Goal: Information Seeking & Learning: Learn about a topic

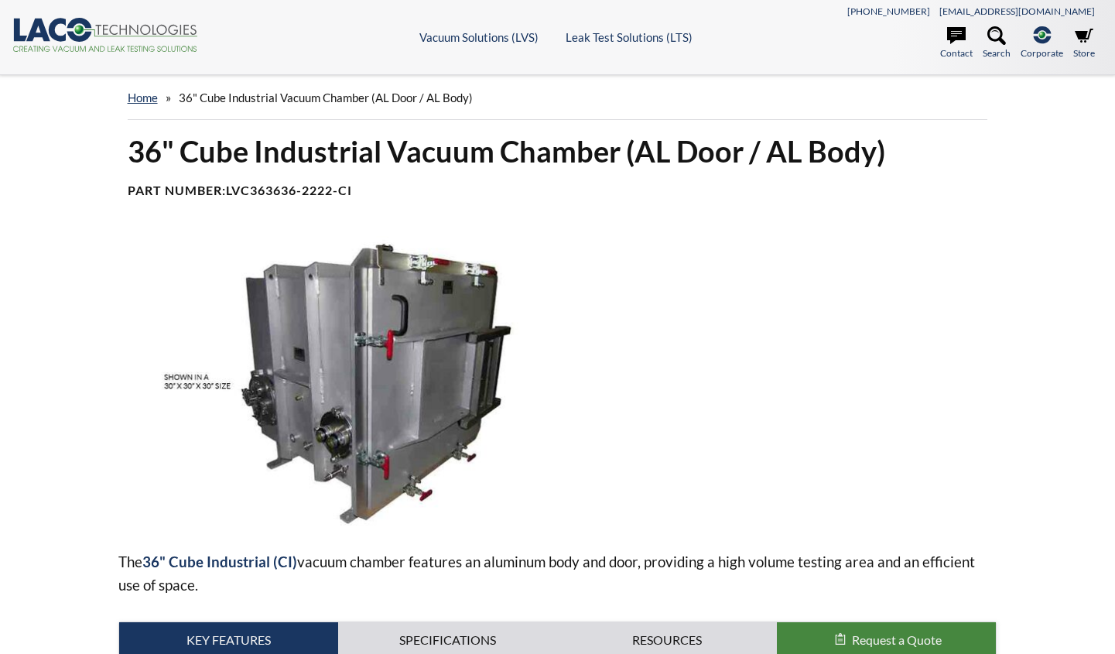
select select "Language Translate Widget"
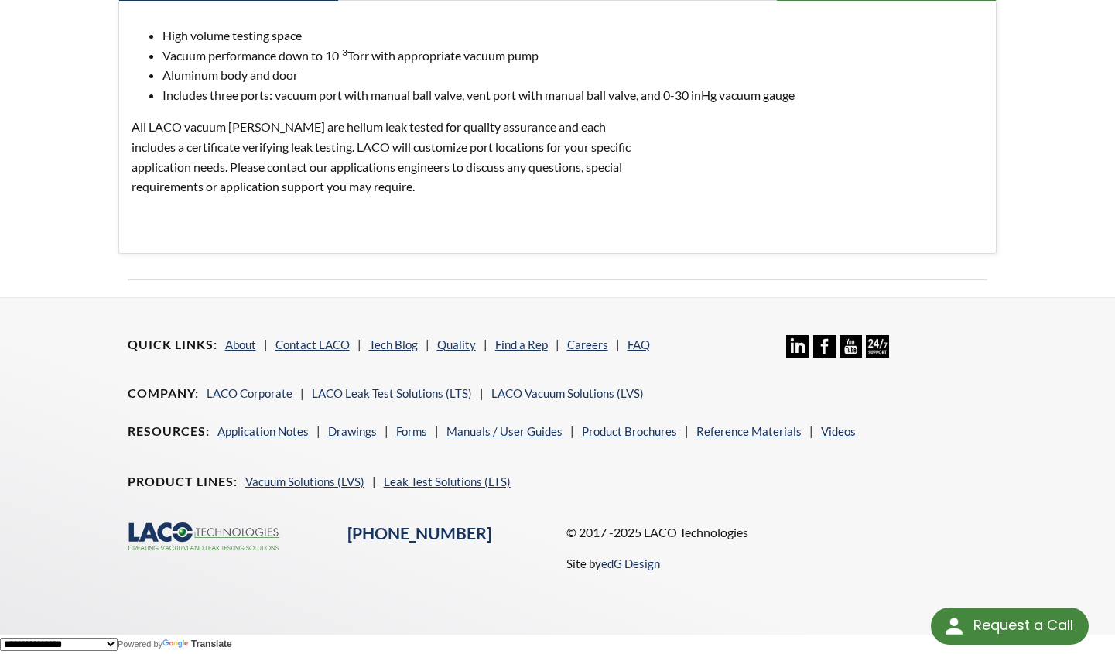
scroll to position [658, 0]
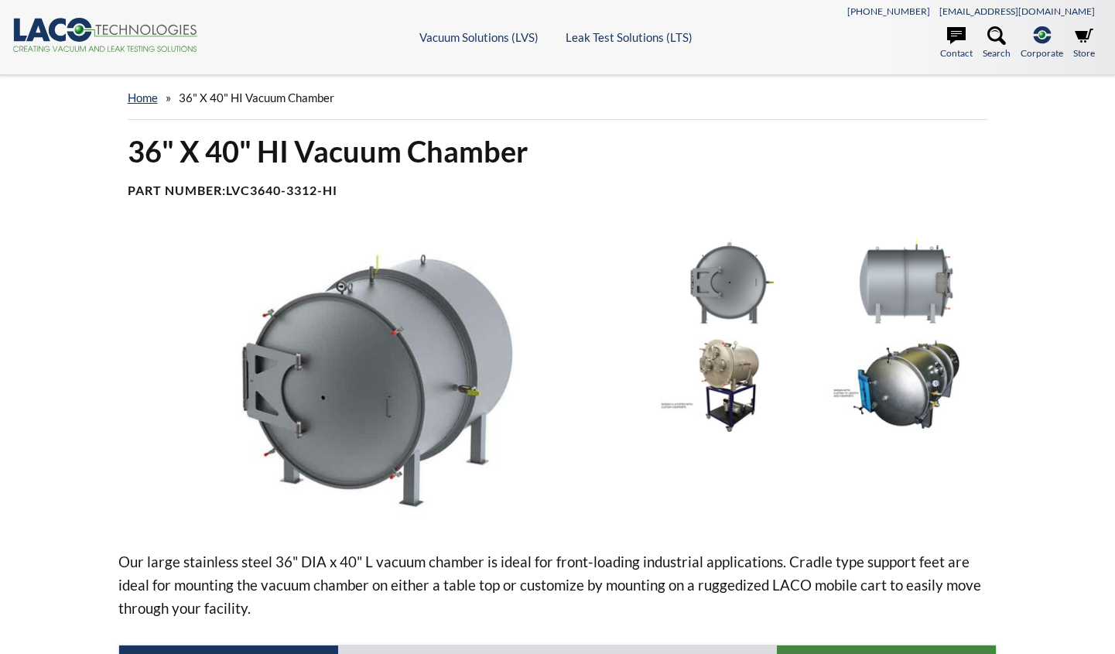
select select "Language Translate Widget"
click at [151, 92] on link "home" at bounding box center [143, 98] width 30 height 14
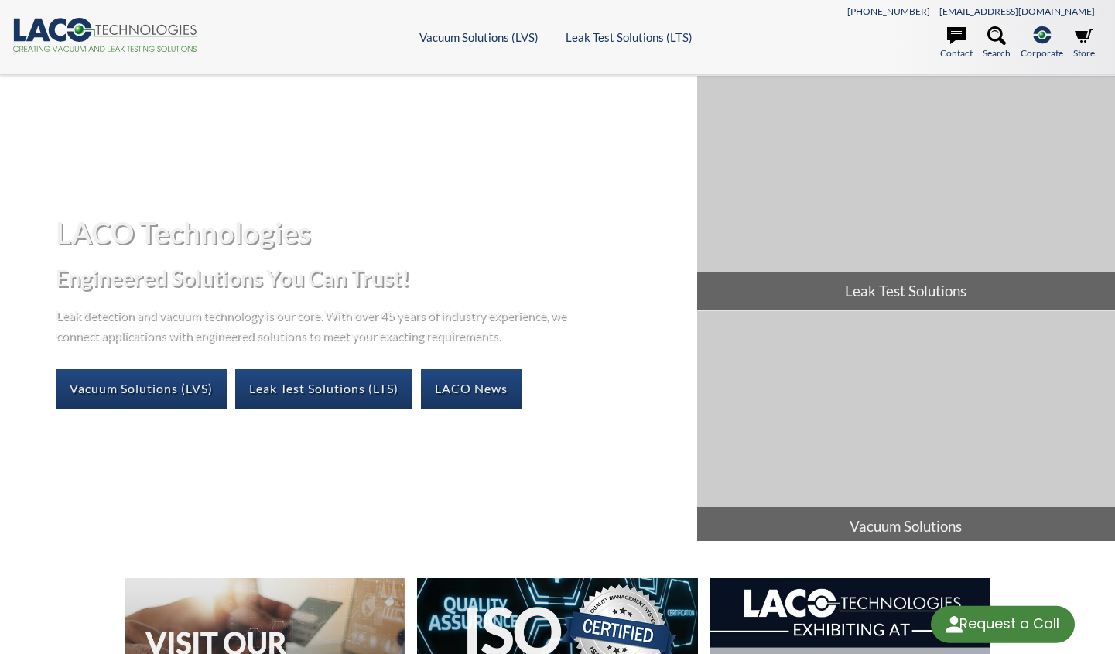
select select "Language Translate Widget"
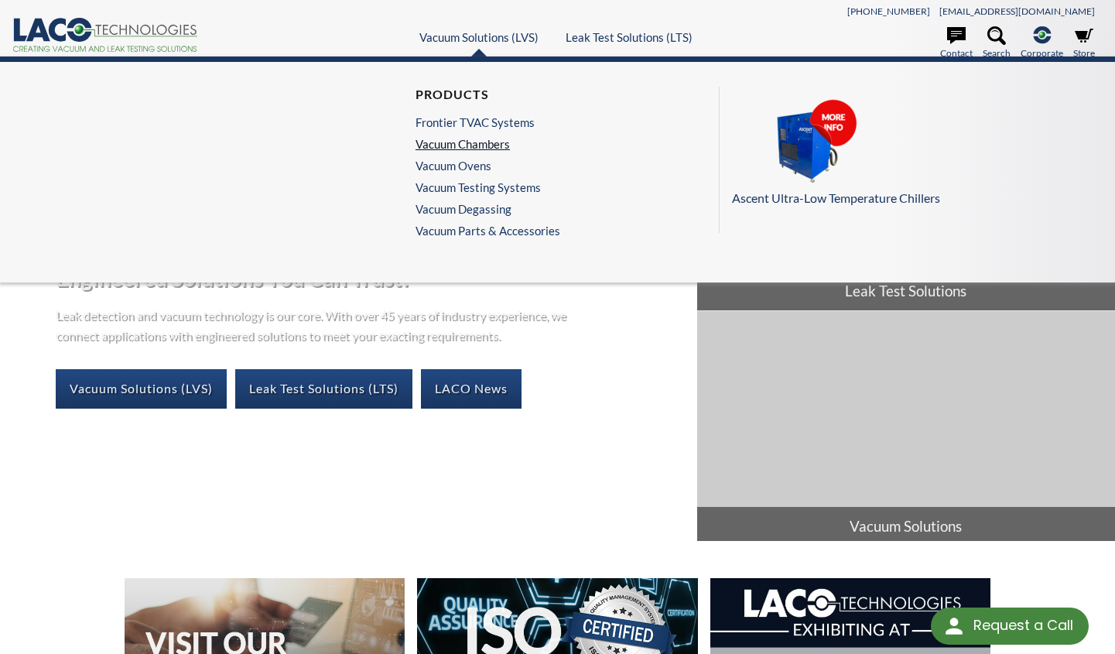
click at [477, 140] on link "Vacuum Chambers" at bounding box center [484, 144] width 137 height 14
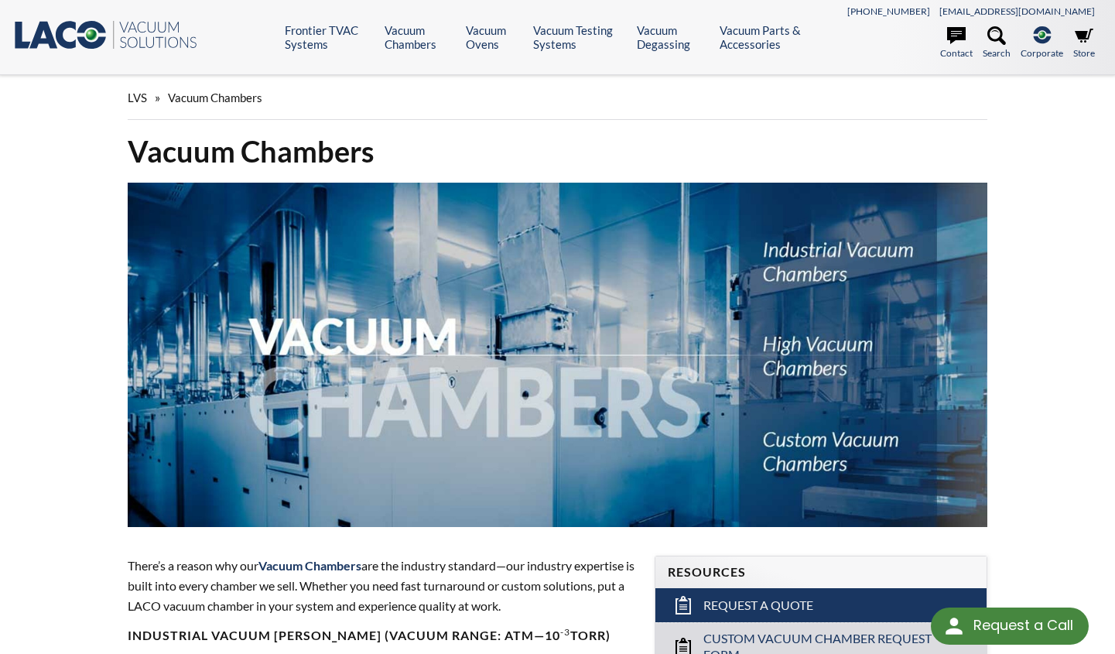
select select "Language Translate Widget"
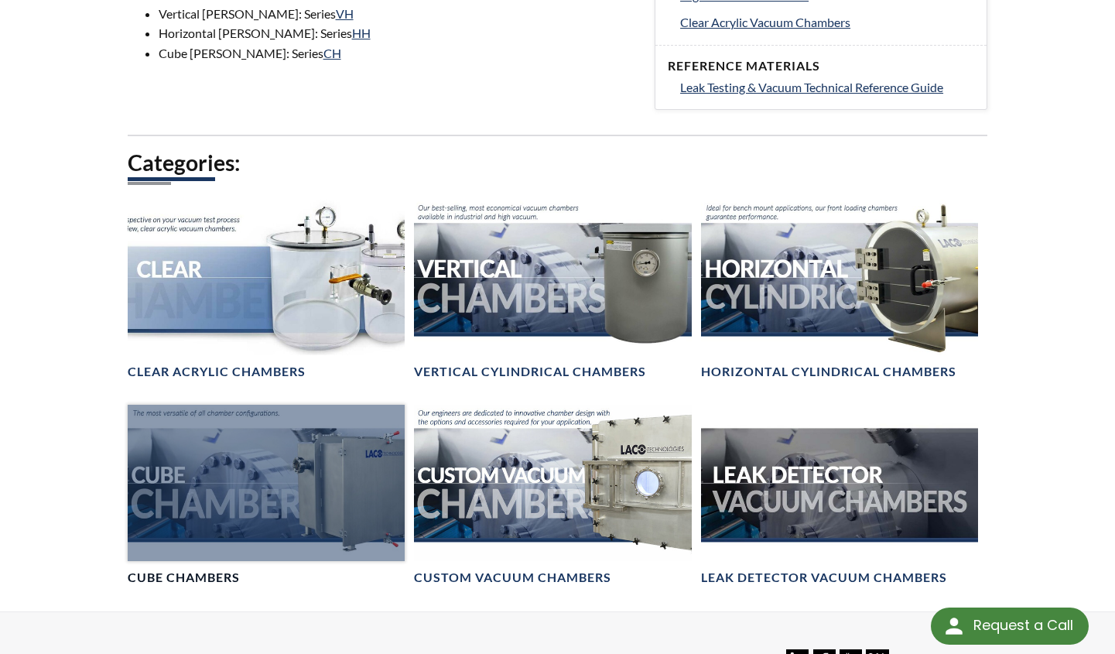
scroll to position [774, 0]
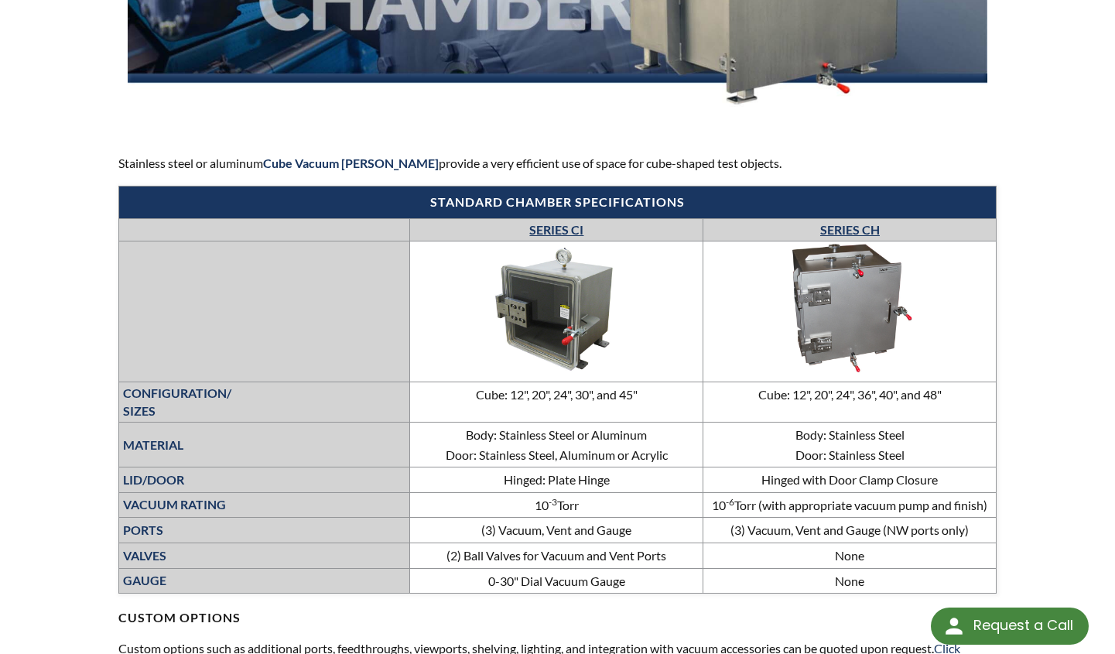
scroll to position [464, 0]
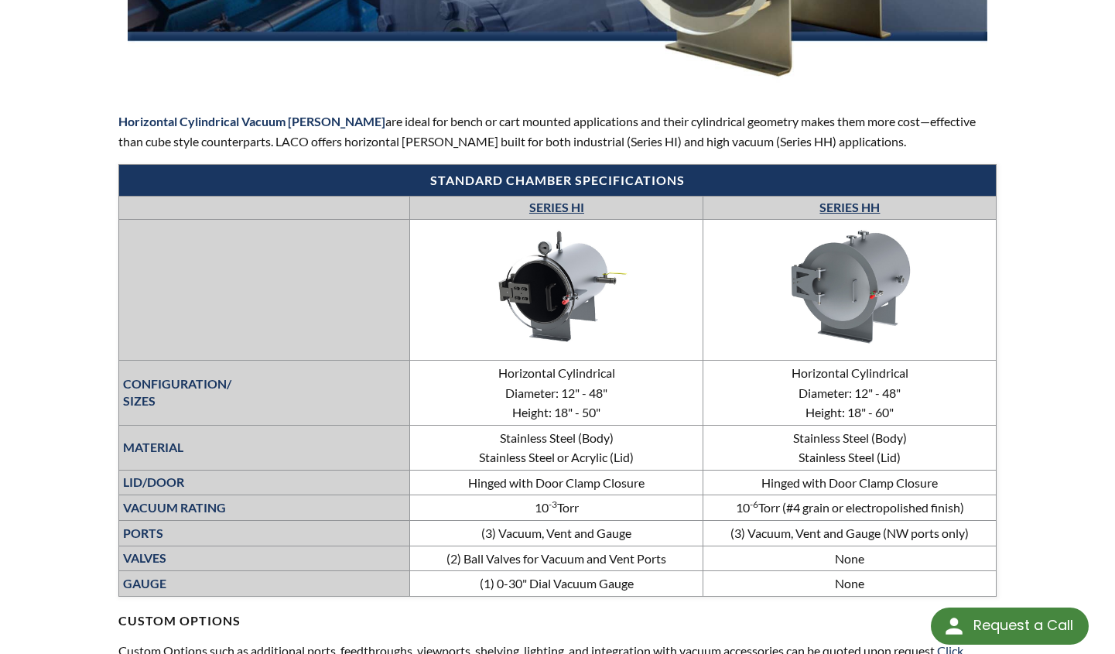
scroll to position [464, 0]
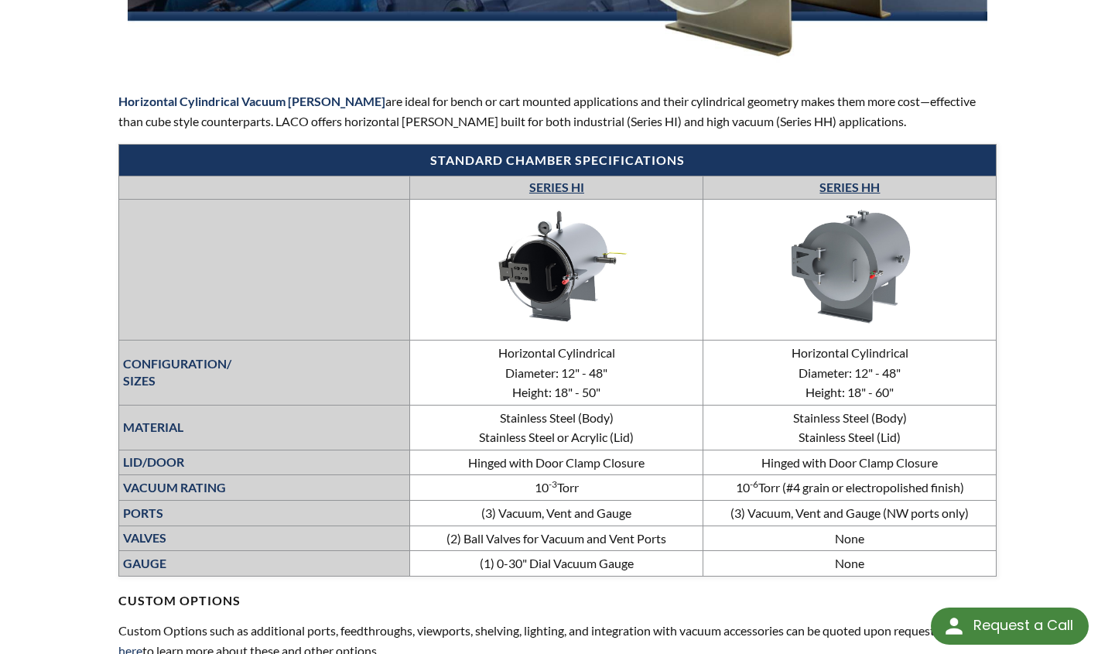
click at [885, 230] on img at bounding box center [850, 267] width 232 height 131
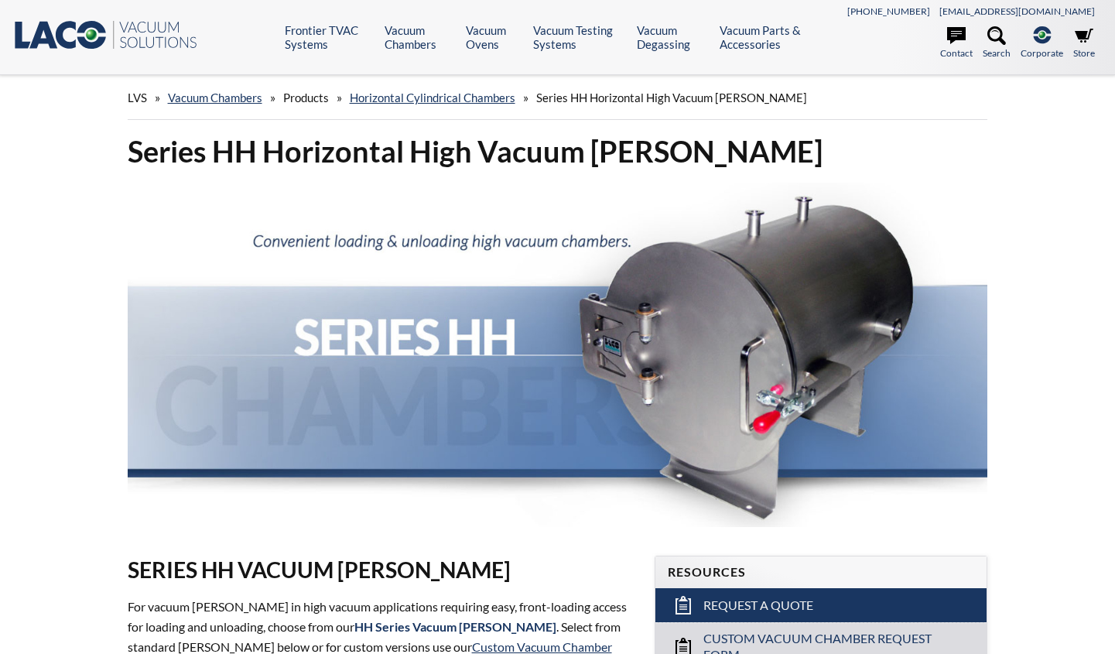
select select "Language Translate Widget"
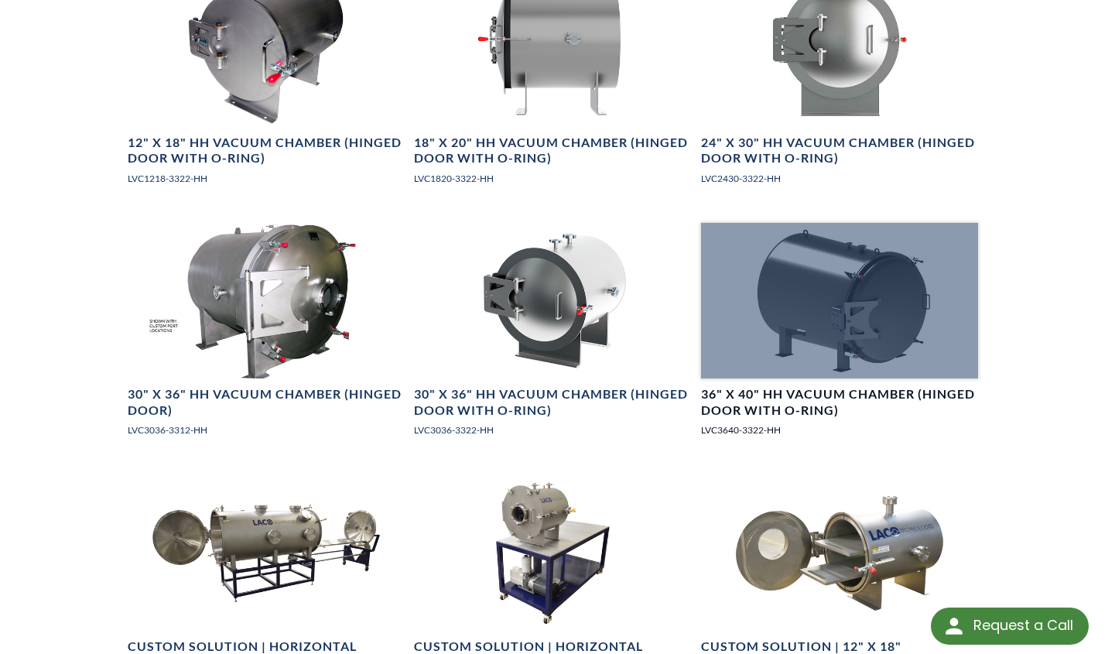
scroll to position [1316, 0]
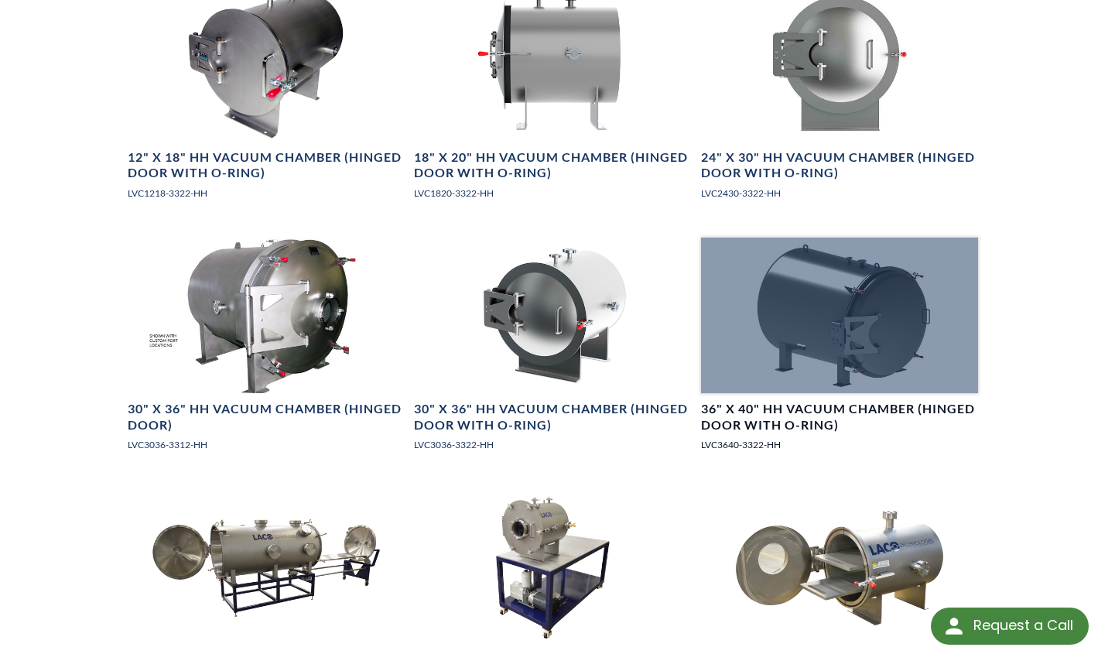
click at [826, 389] on div at bounding box center [840, 316] width 278 height 156
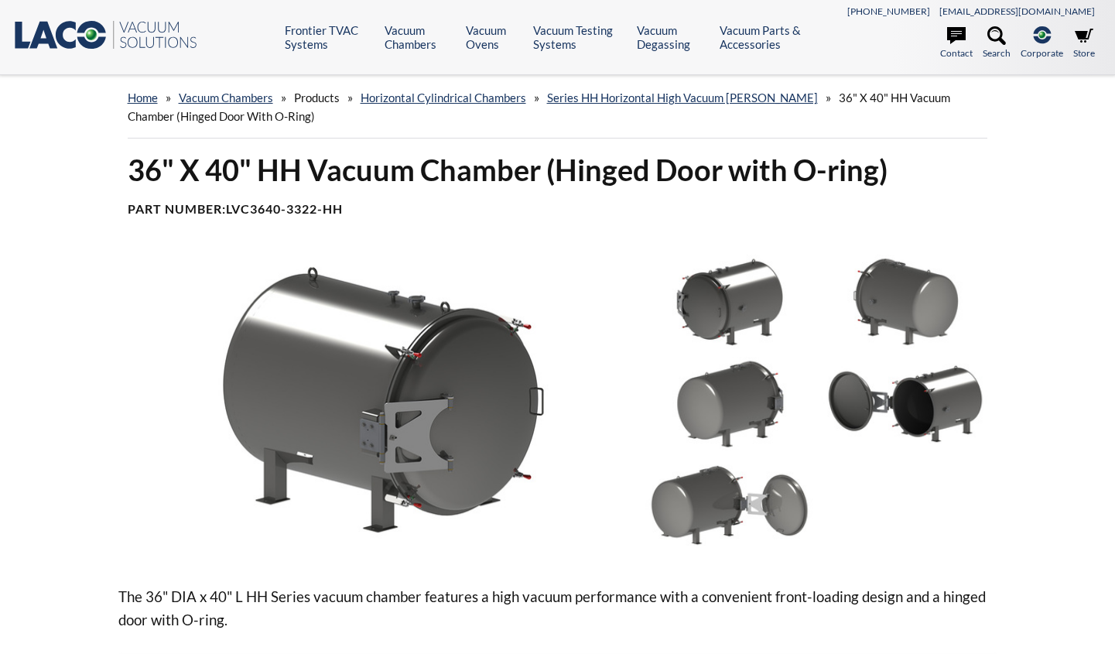
select select "Language Translate Widget"
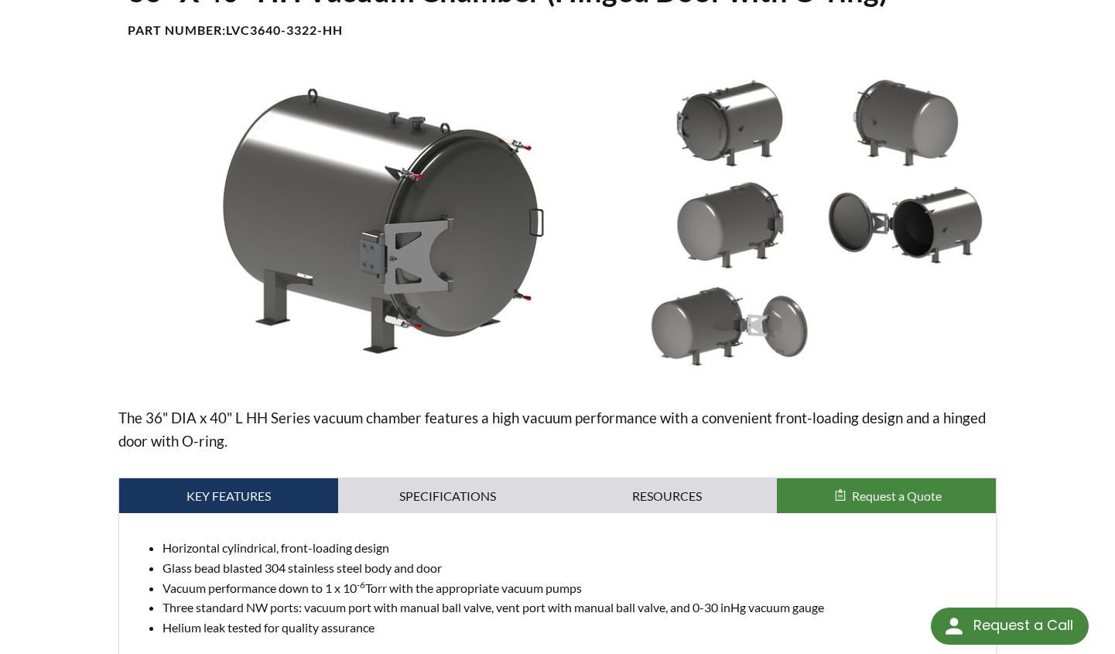
scroll to position [155, 0]
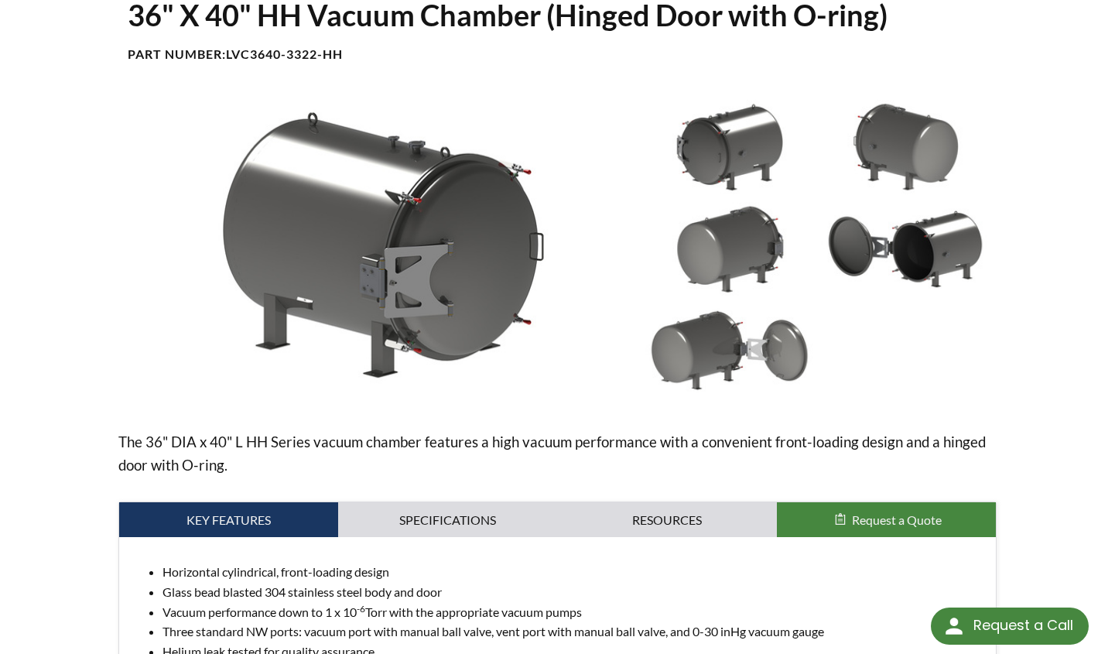
click at [923, 275] on img at bounding box center [905, 249] width 168 height 94
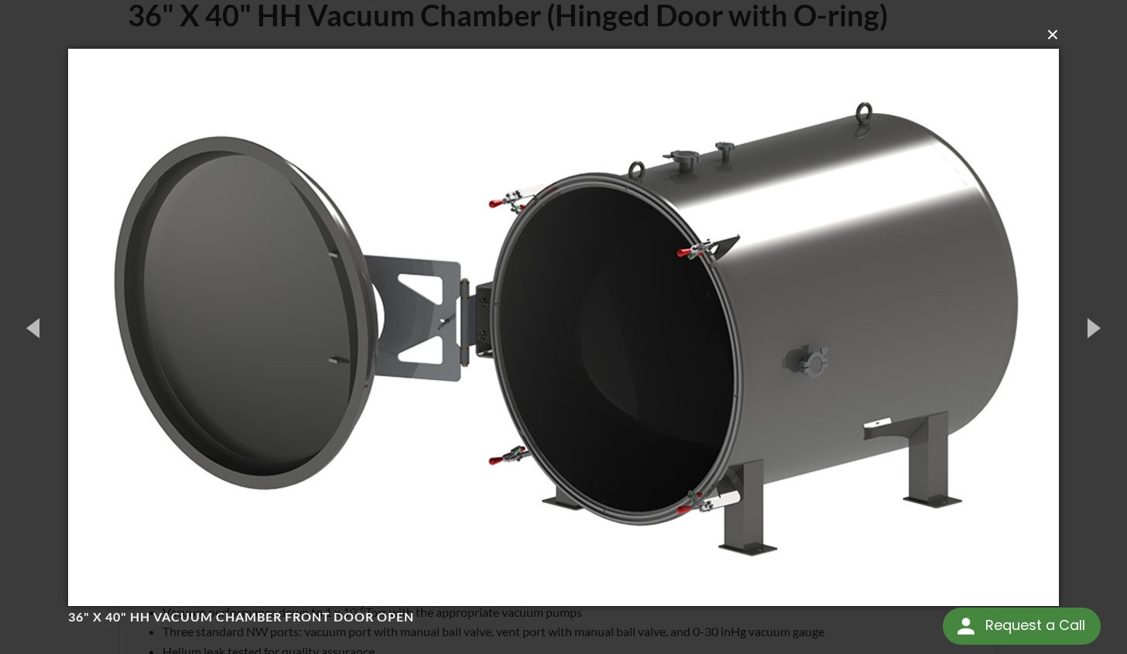
click at [1055, 39] on button "×" at bounding box center [568, 35] width 991 height 34
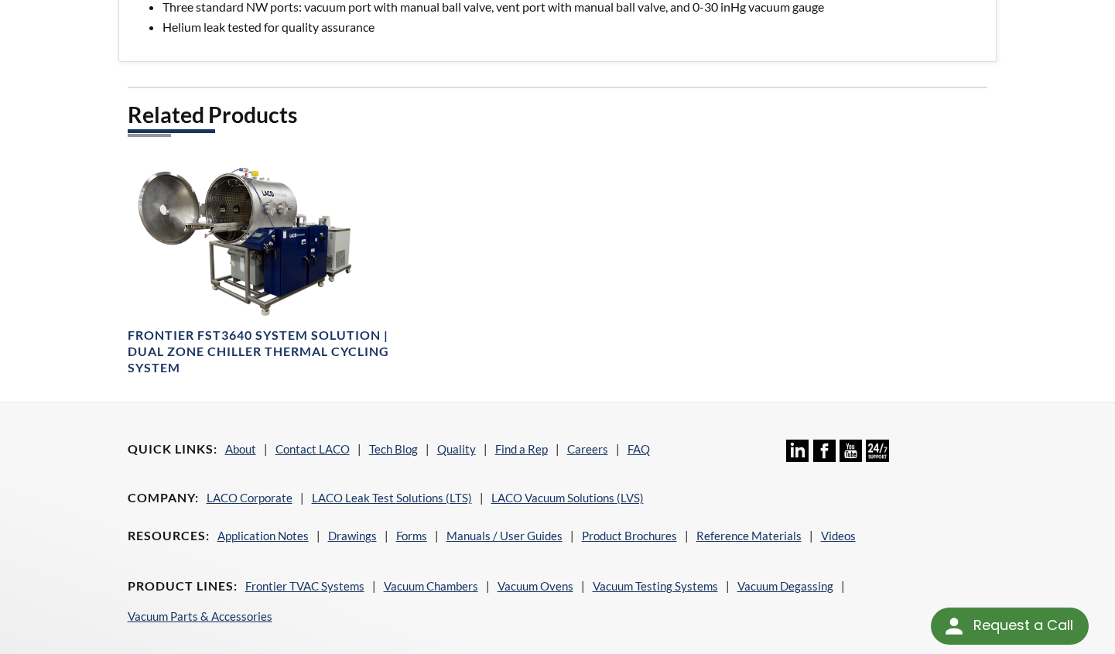
scroll to position [851, 0]
